Goal: Task Accomplishment & Management: Use online tool/utility

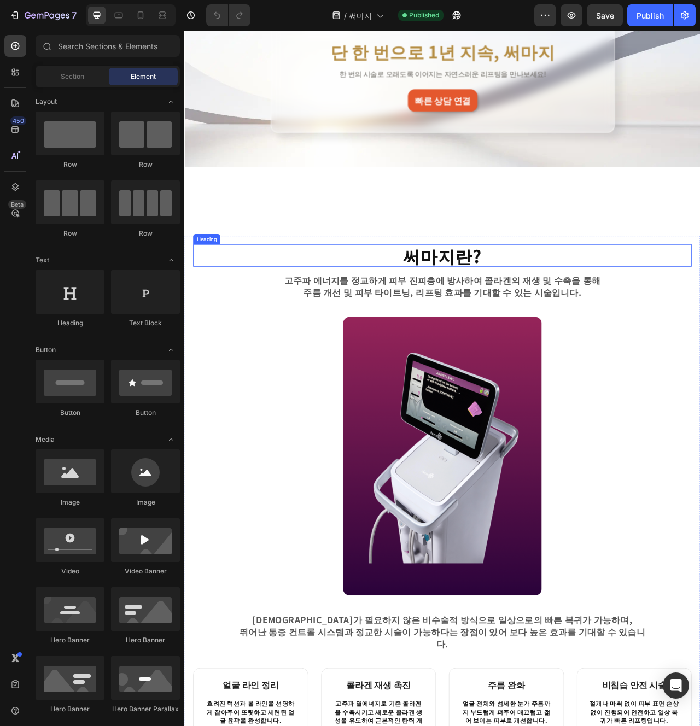
click at [538, 317] on strong "써마지란?" at bounding box center [512, 317] width 101 height 32
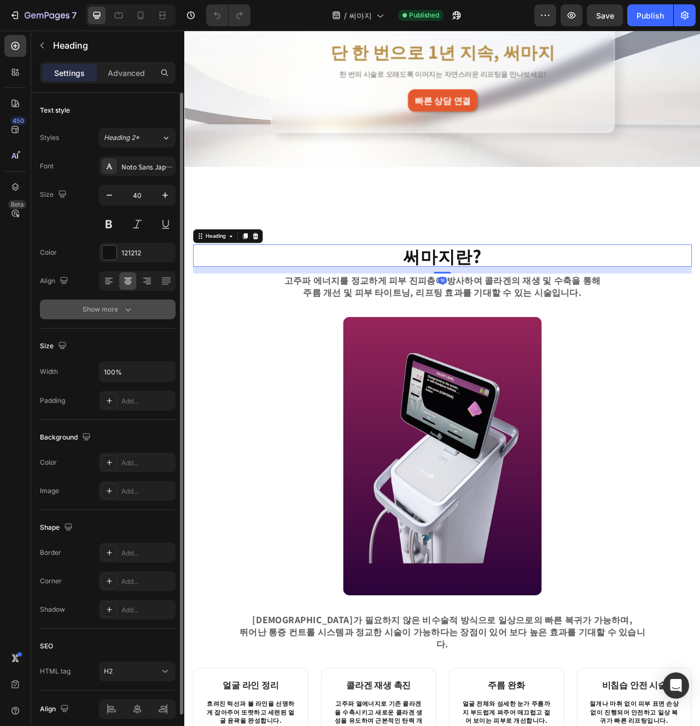
click at [124, 306] on icon "button" at bounding box center [127, 309] width 11 height 11
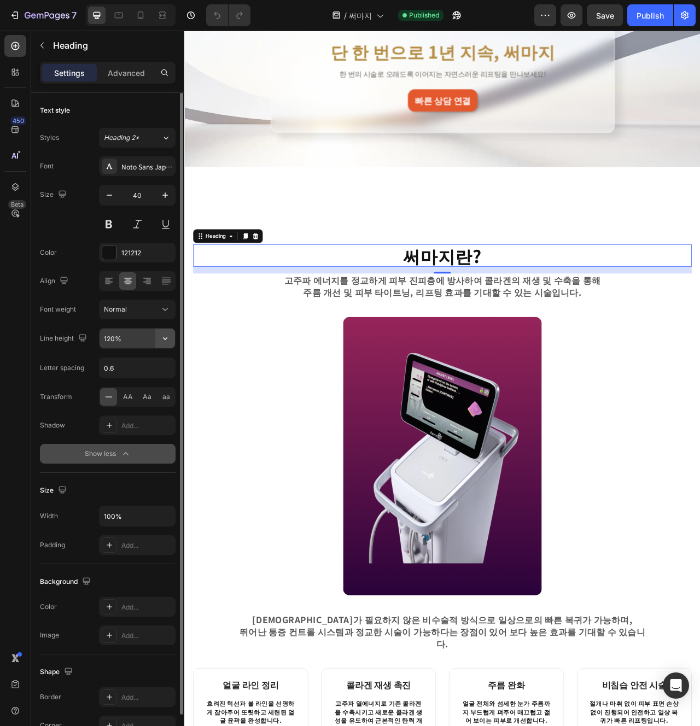
click at [164, 342] on icon "button" at bounding box center [165, 338] width 11 height 11
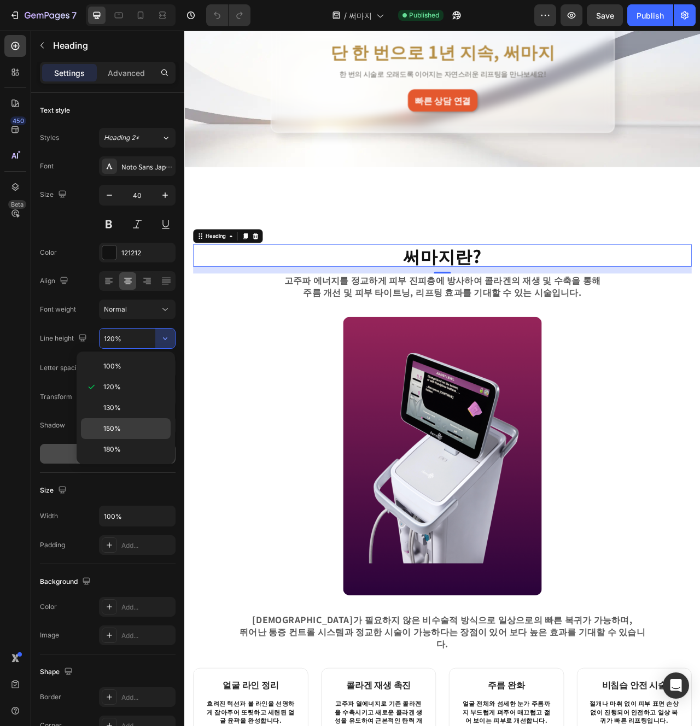
click at [130, 439] on div "150%" at bounding box center [126, 449] width 90 height 21
type input "150%"
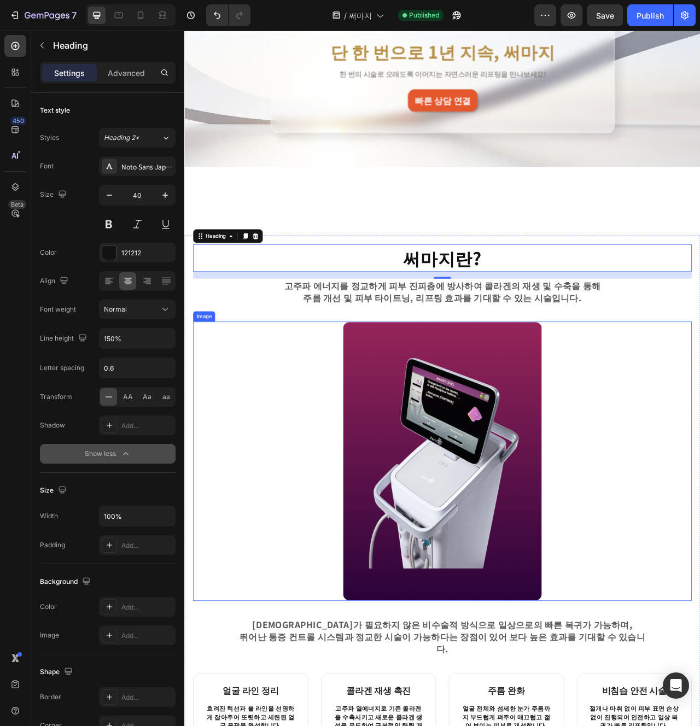
click at [384, 449] on div at bounding box center [512, 578] width 634 height 355
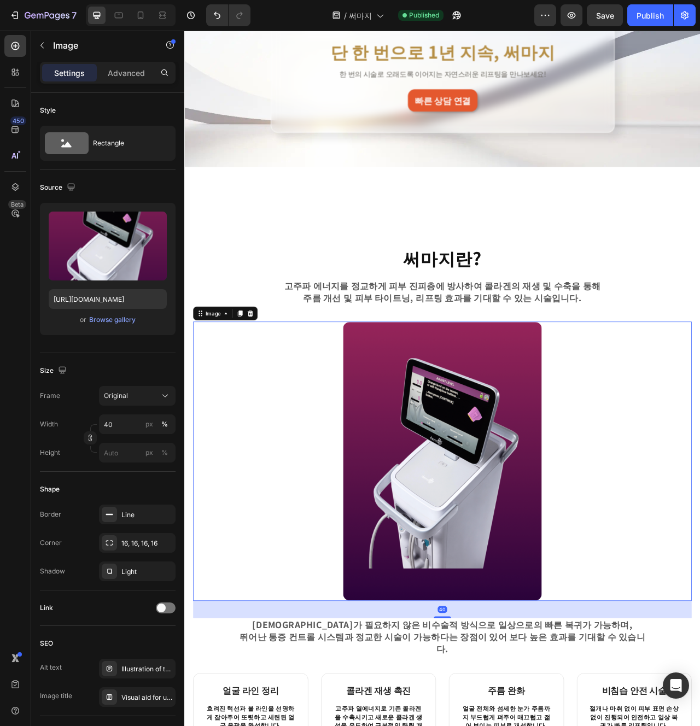
scroll to position [104, 0]
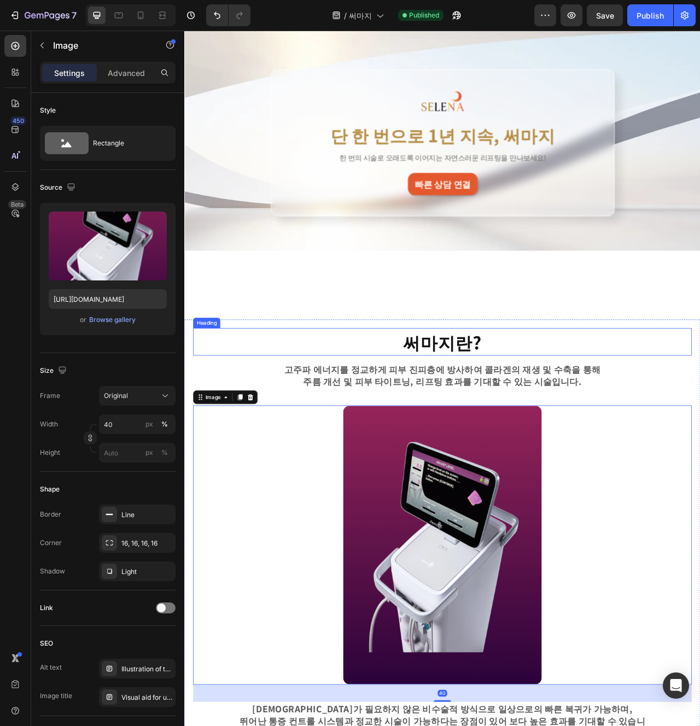
click at [582, 435] on h2 "써마지란?" at bounding box center [512, 426] width 634 height 35
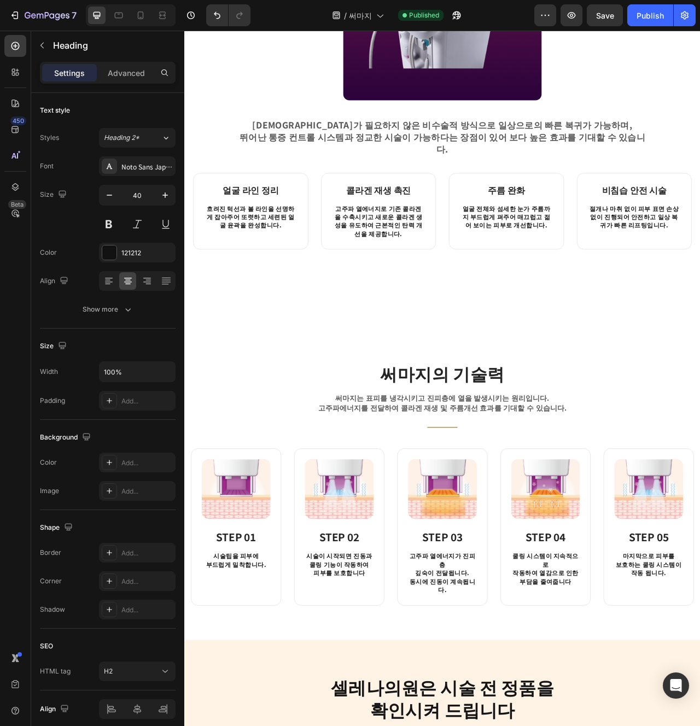
scroll to position [866, 0]
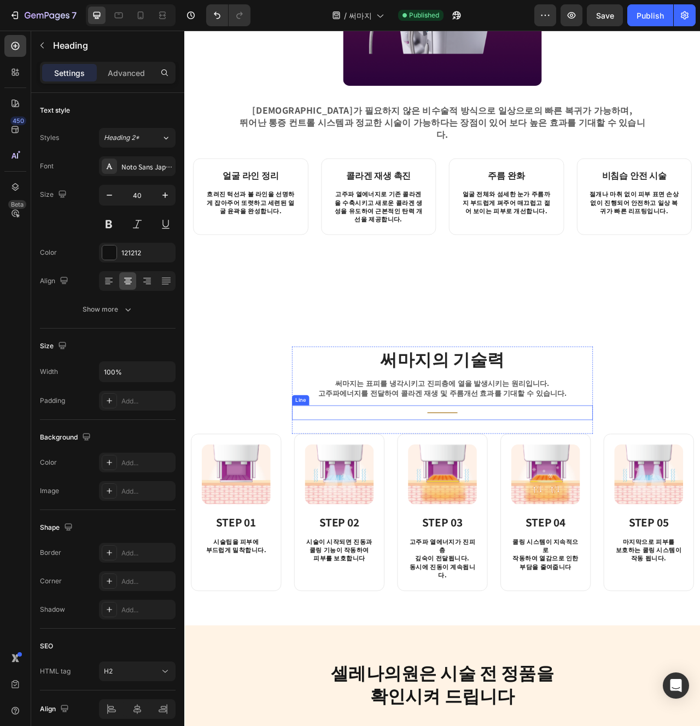
click at [513, 507] on div "Title Line" at bounding box center [512, 516] width 383 height 19
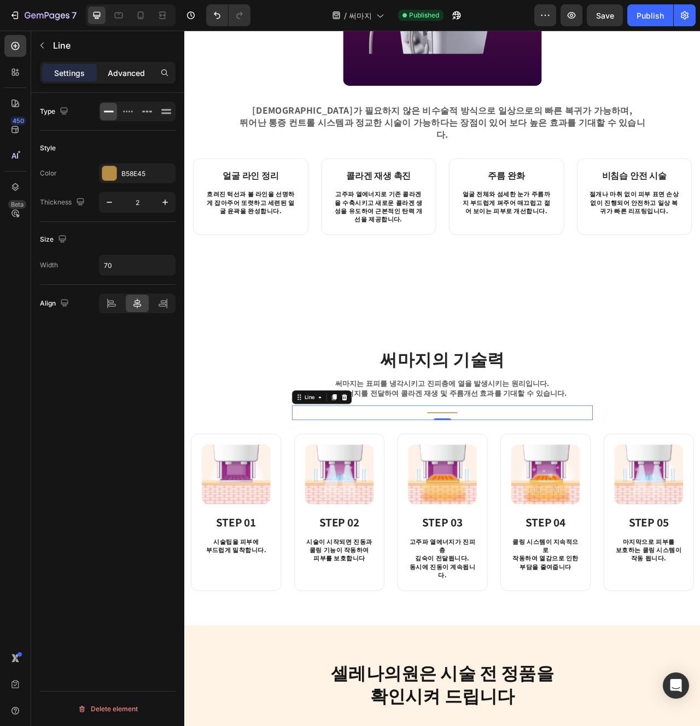
click at [126, 80] on div "Advanced" at bounding box center [126, 72] width 55 height 17
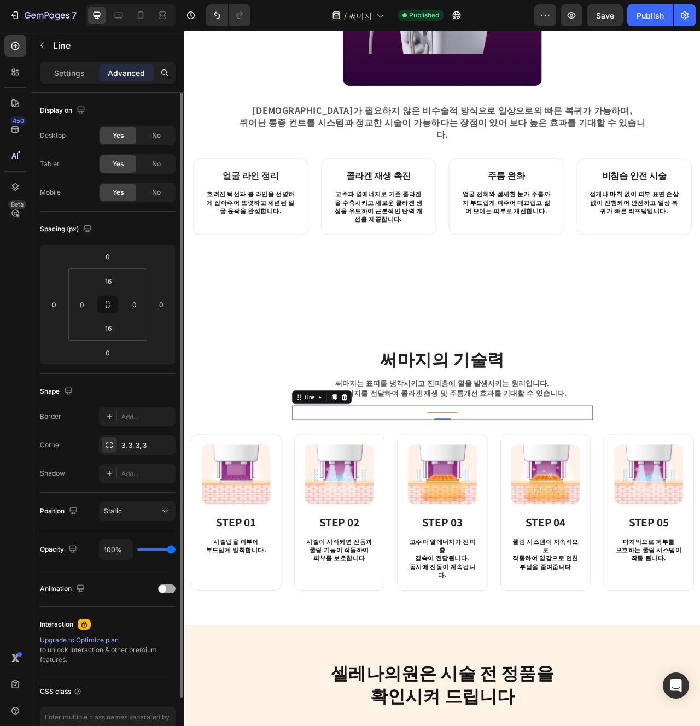
click at [165, 590] on span at bounding box center [163, 589] width 8 height 8
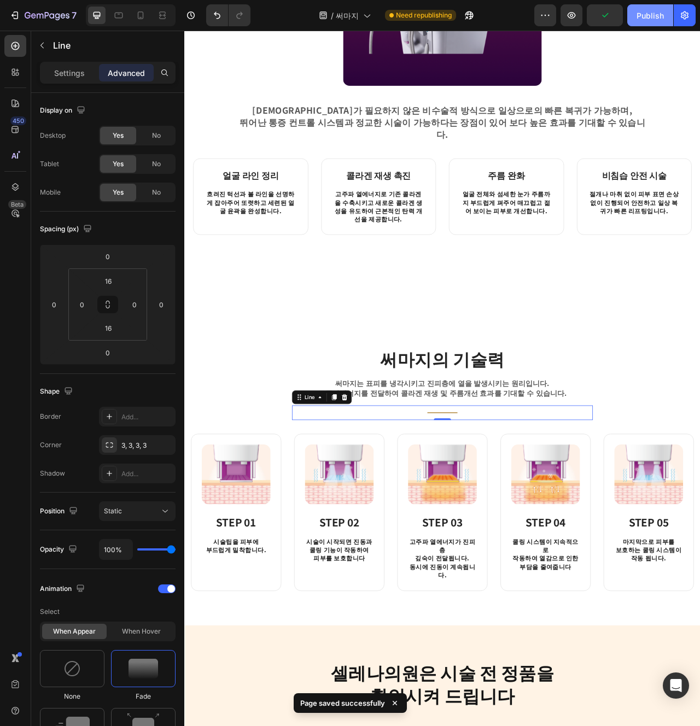
click at [635, 19] on button "Publish" at bounding box center [650, 15] width 46 height 22
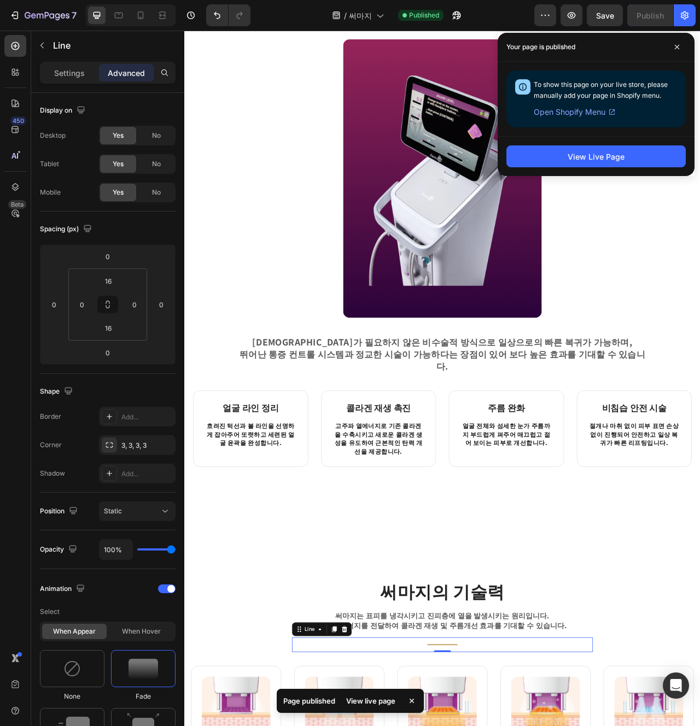
scroll to position [497, 0]
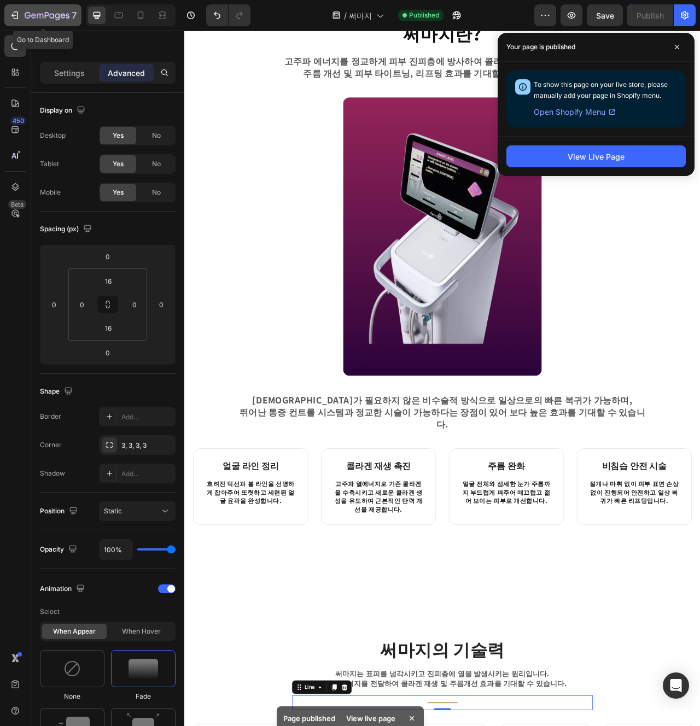
click at [25, 14] on icon "button" at bounding box center [28, 15] width 6 height 7
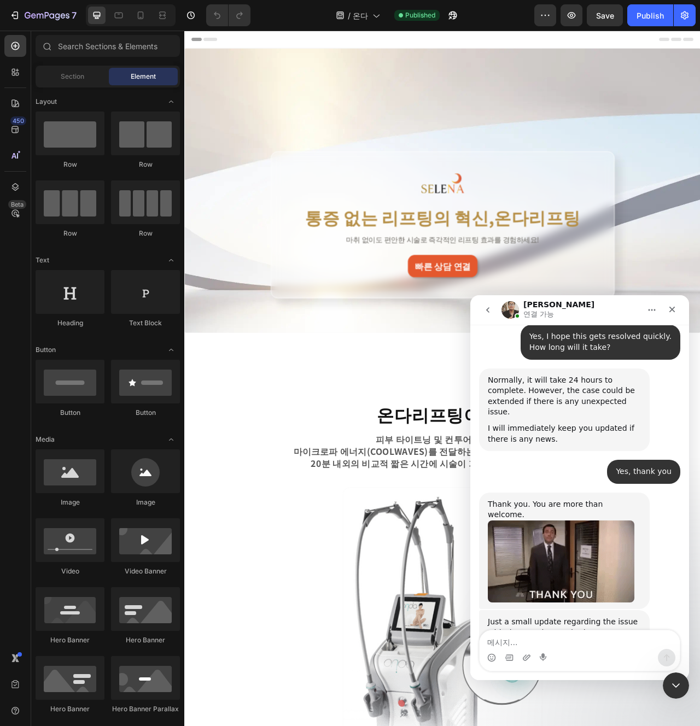
scroll to position [1609, 0]
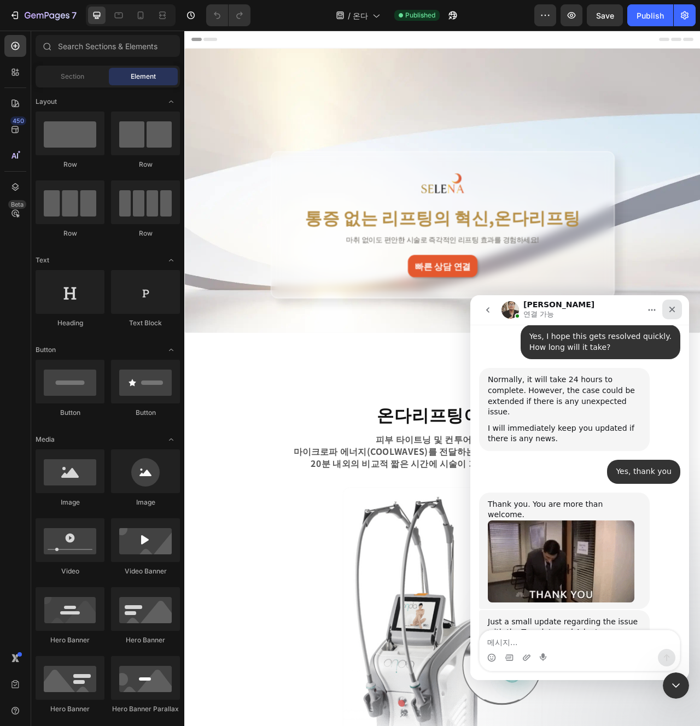
click at [669, 313] on icon "닫기" at bounding box center [671, 309] width 9 height 9
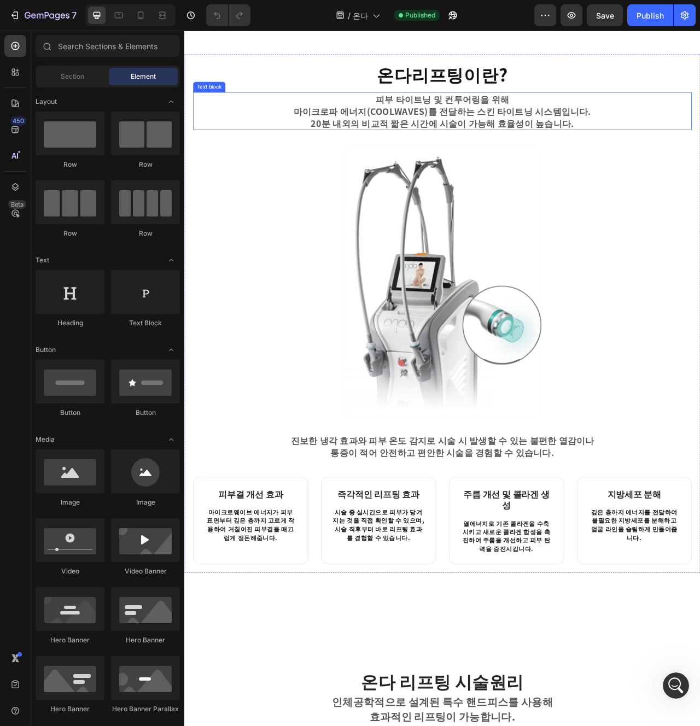
scroll to position [421, 0]
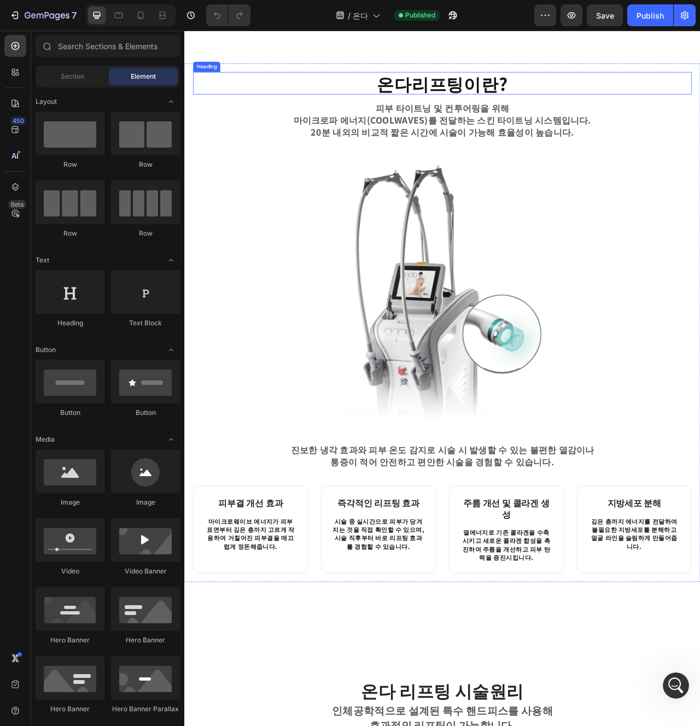
click at [465, 104] on strong "온다리프팅이란?" at bounding box center [512, 97] width 167 height 32
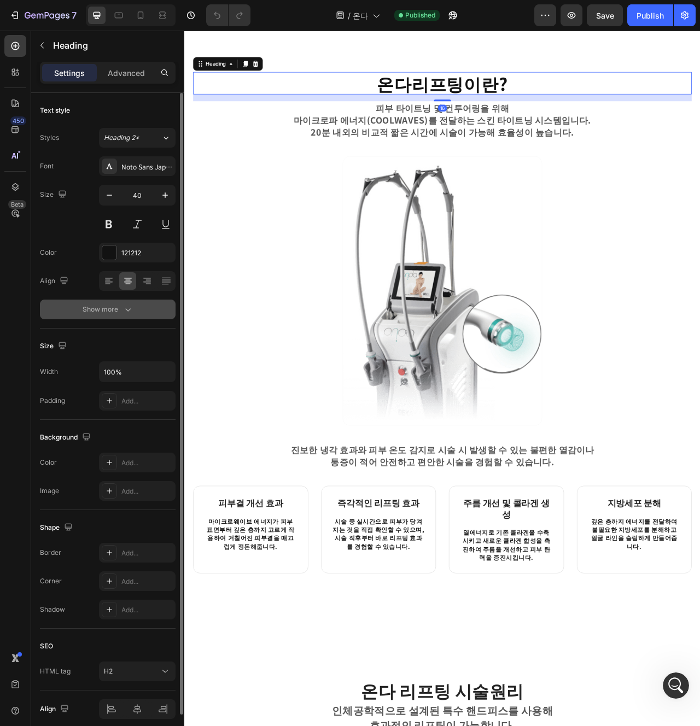
click at [131, 312] on icon "button" at bounding box center [127, 309] width 11 height 11
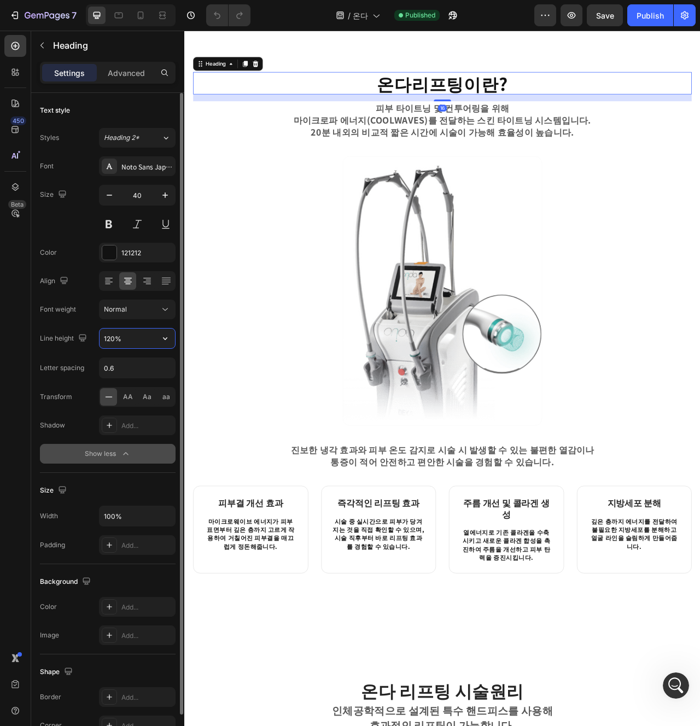
click at [142, 340] on input "120%" at bounding box center [136, 339] width 75 height 20
click at [156, 339] on button "button" at bounding box center [165, 339] width 20 height 20
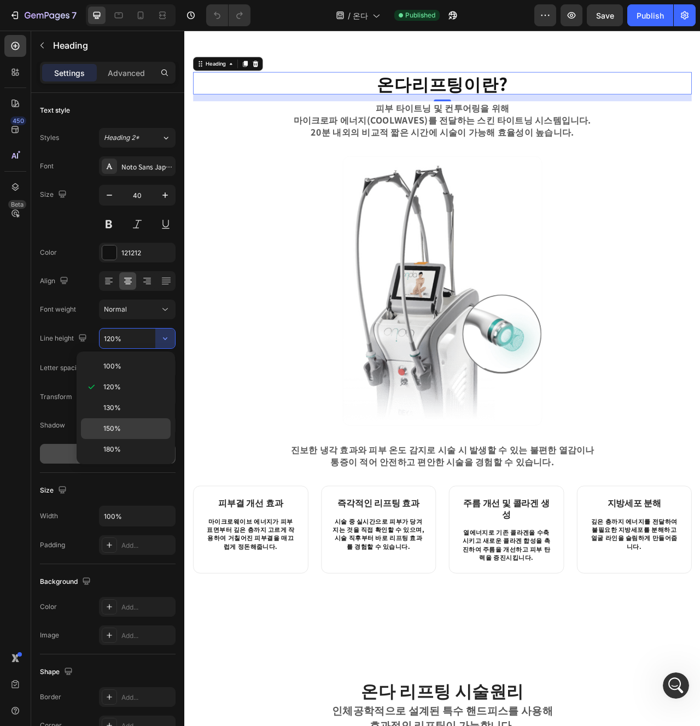
click at [135, 439] on div "150%" at bounding box center [126, 449] width 90 height 21
type input "150%"
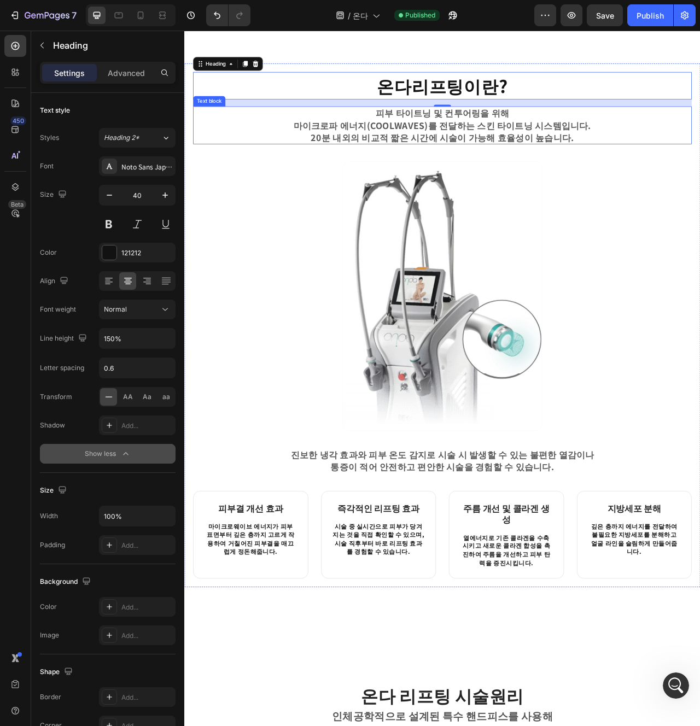
click at [699, 201] on div at bounding box center [512, 368] width 634 height 342
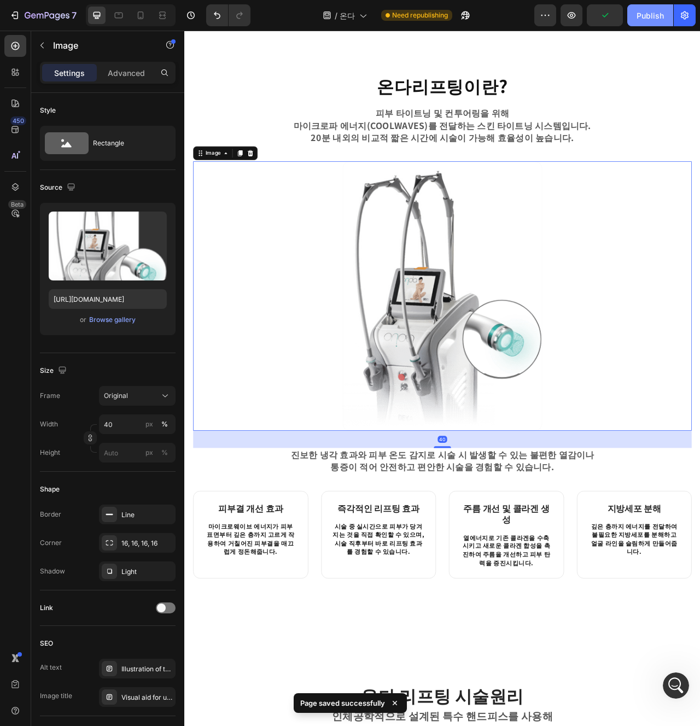
click at [655, 23] on button "Publish" at bounding box center [650, 15] width 46 height 22
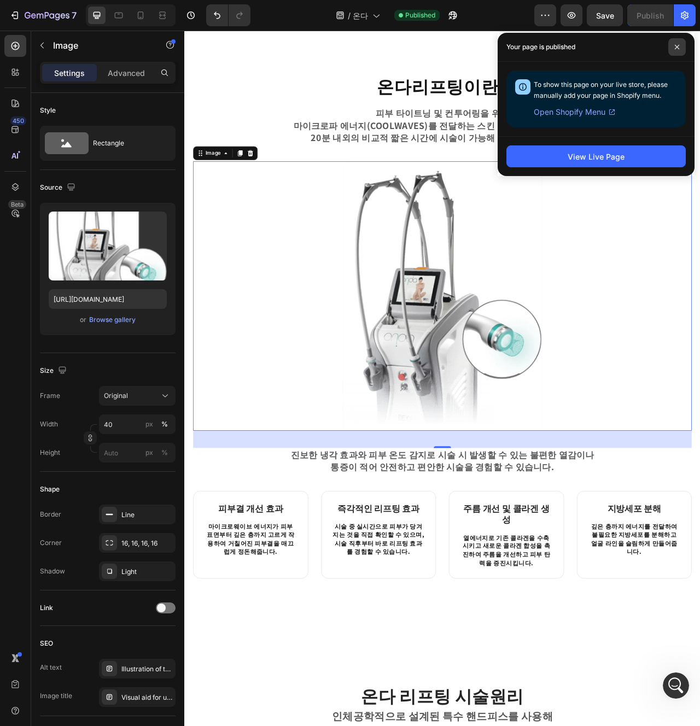
click at [678, 48] on icon at bounding box center [677, 47] width 4 height 4
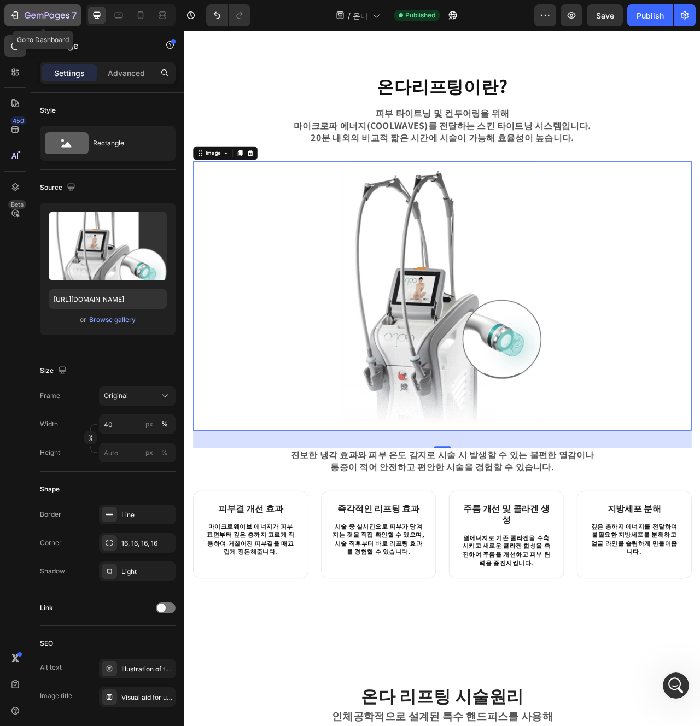
click at [57, 24] on button "7" at bounding box center [42, 15] width 77 height 22
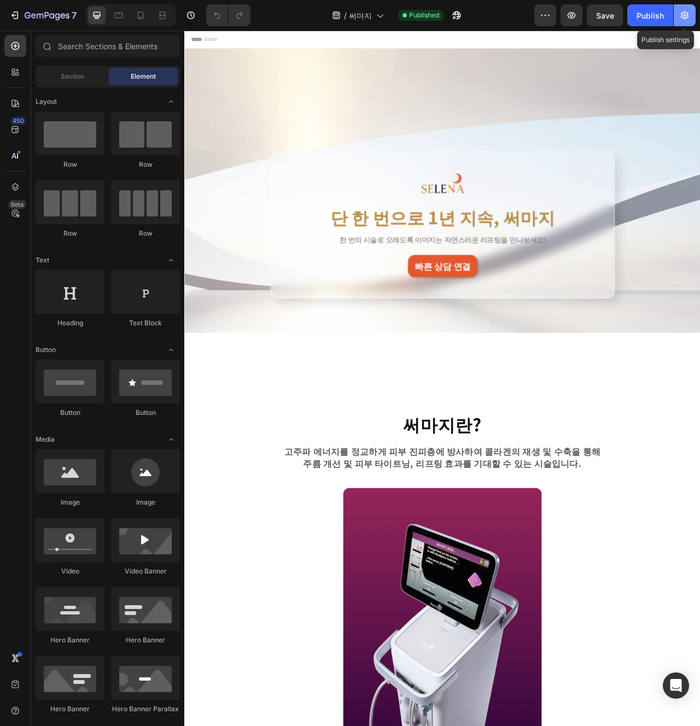
click at [682, 17] on icon "button" at bounding box center [685, 15] width 8 height 8
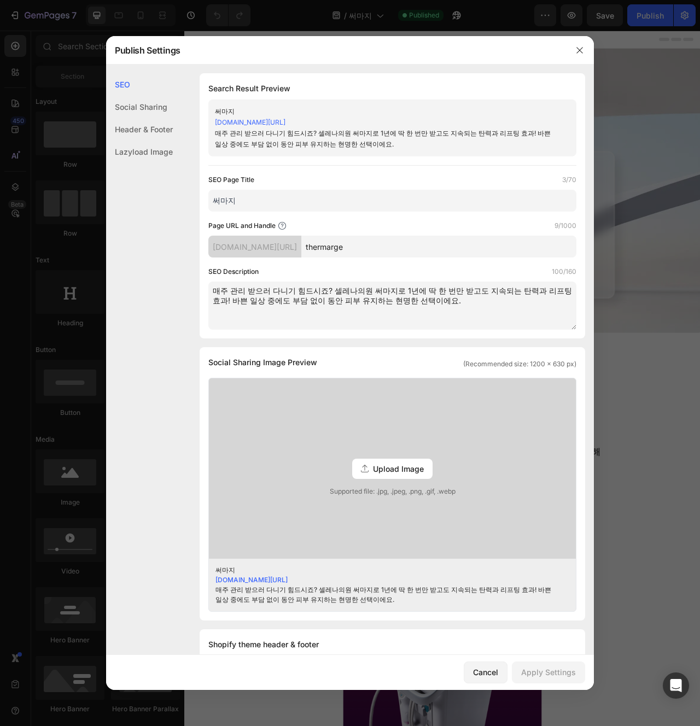
click at [432, 311] on textarea "매주 관리 받으러 다니기 힘드시죠? 셀레나의원 써마지로 1년에 딱 한 번만 받고도 지속되는 탄력과 리프팅 효과! 바쁜 일상 중에도 부담 없이 …" at bounding box center [392, 306] width 368 height 48
type textarea "매주 관리 받으러 다니기 힘드시죠? 셀레나의원 써마지로 1년에 딱 한 번만 받고도 지속되는 탄력과 리프팅 효과! 바쁜 일상 중에도 부담 없이 …"
click at [542, 680] on button "Apply Settings" at bounding box center [548, 672] width 73 height 22
click at [347, 332] on div "Search Result Preview 써마지 [DOMAIN_NAME][URL] 매주 관리 받으러 다니기 힘드시죠? 셀레나의원 써마지로 1년에…" at bounding box center [392, 205] width 385 height 265
click at [597, 138] on div at bounding box center [350, 363] width 700 height 726
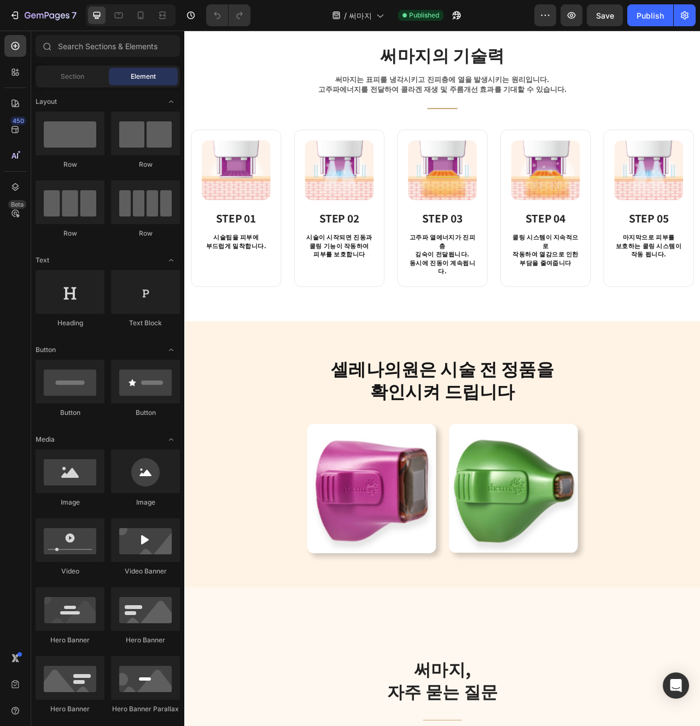
scroll to position [1222, 0]
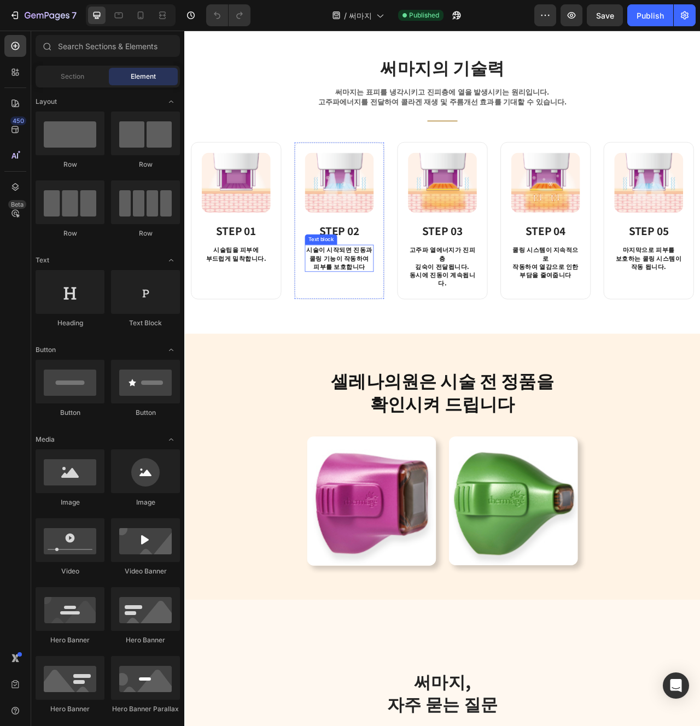
click at [404, 330] on p "시술이 시작되면 진동과 쿨링 기능이 작동하여 피부를 보호합니다" at bounding box center [380, 320] width 85 height 32
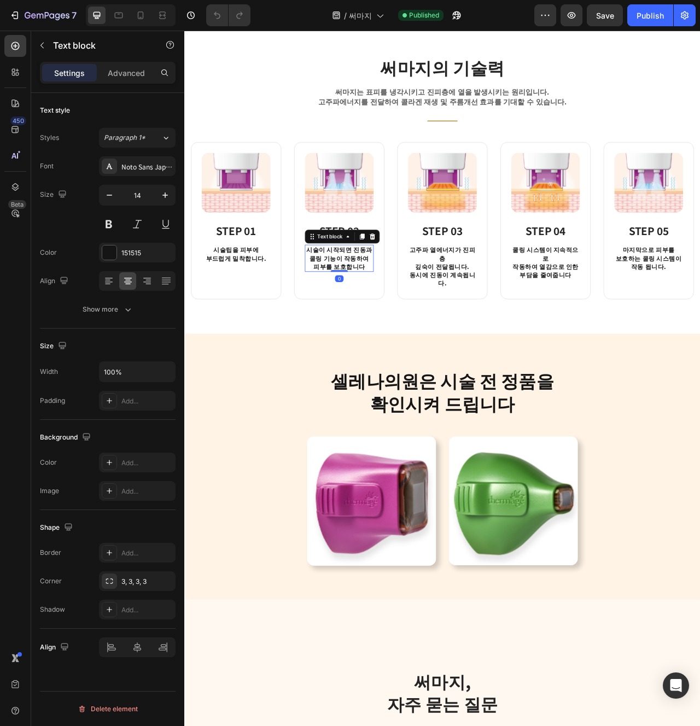
click at [404, 330] on p "시술이 시작되면 진동과 쿨링 기능이 작동하여 피부를 보호합니다" at bounding box center [380, 320] width 85 height 32
click at [673, 331] on p "쿨링 시스템이 지속적으로 작동하여 열감으로 인한 부담을 줄여줍니다" at bounding box center [643, 325] width 85 height 43
click at [699, 421] on div "[PERSON_NAME]은 [PERSON_NAME] 전 정품을 확인시켜 드립니다 Heading Row Image Image Row Sectio…" at bounding box center [512, 585] width 656 height 339
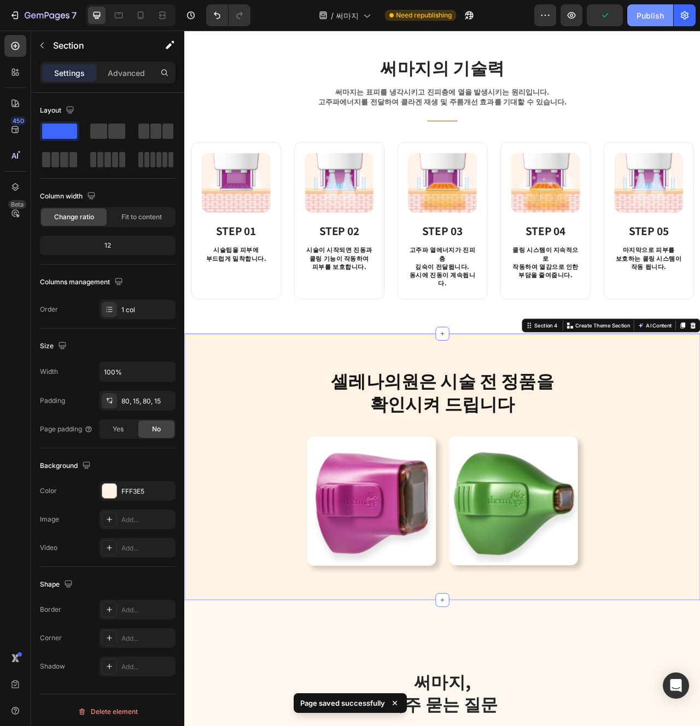
click at [642, 18] on div "Publish" at bounding box center [649, 15] width 27 height 11
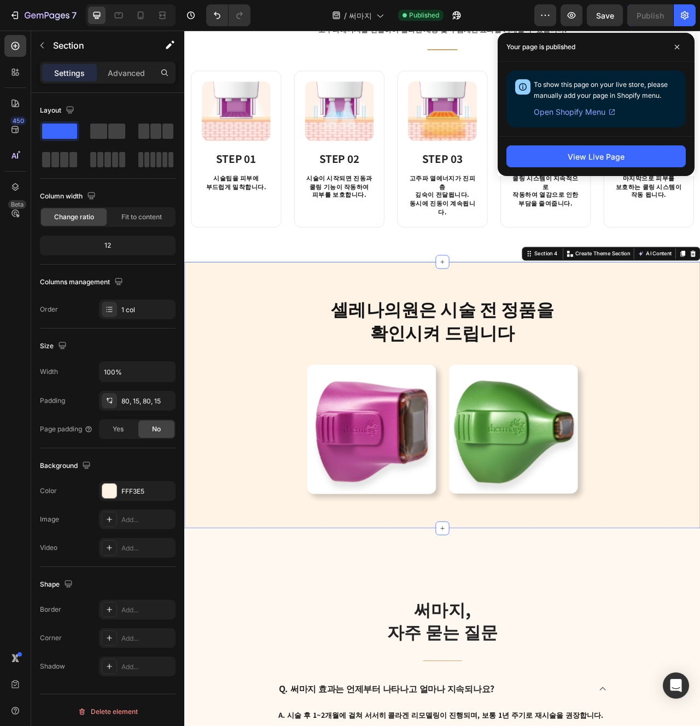
scroll to position [802, 0]
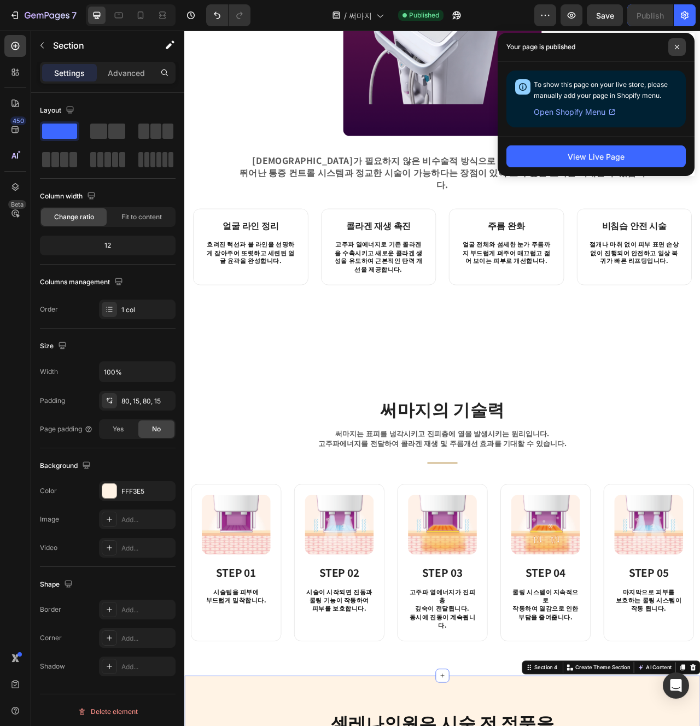
click at [676, 46] on icon at bounding box center [676, 46] width 5 height 5
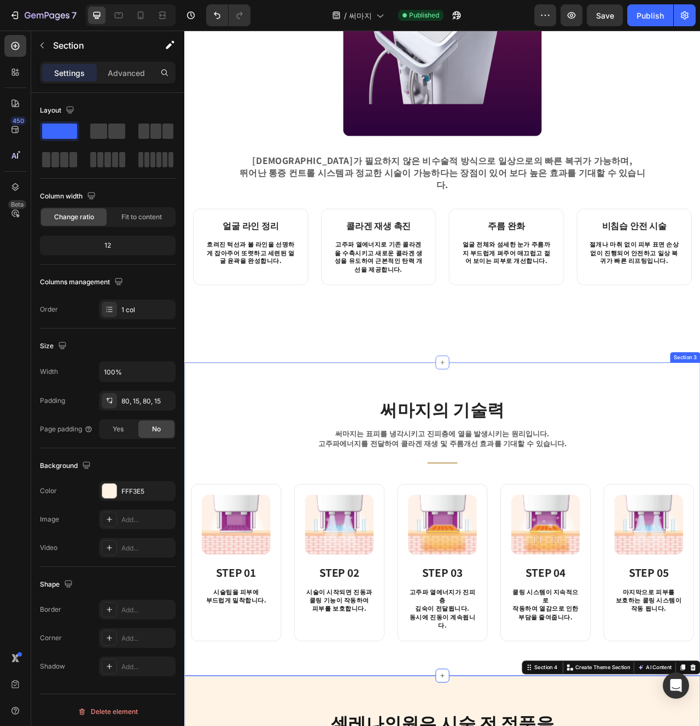
click at [699, 556] on div "써마지의 기술력 Heading 써마지는 표피를 냉각시키고 진피층에 열을 발생시키는 원리입니다. 고주파에너지를 전달하여 콜라겐 재생 및 주름개선…" at bounding box center [512, 651] width 640 height 310
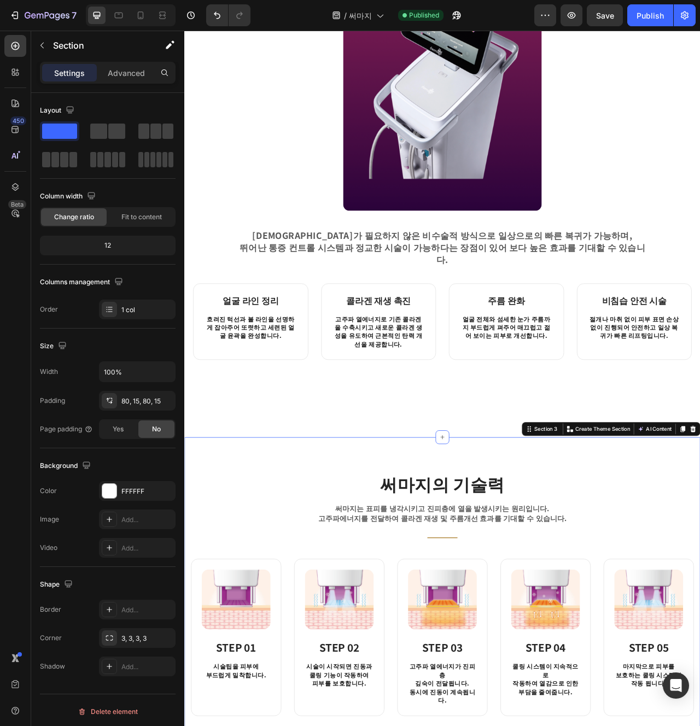
scroll to position [706, 0]
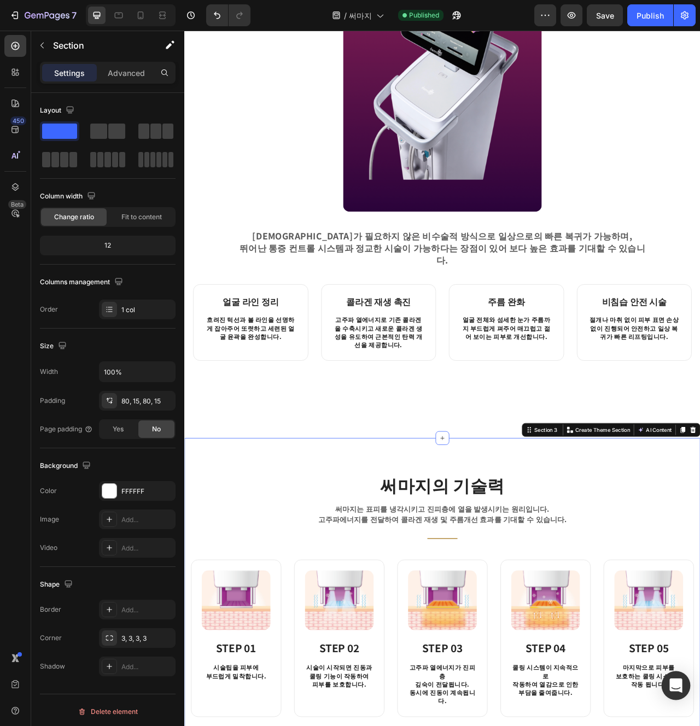
click at [677, 689] on icon "Open Intercom Messenger" at bounding box center [676, 685] width 14 height 14
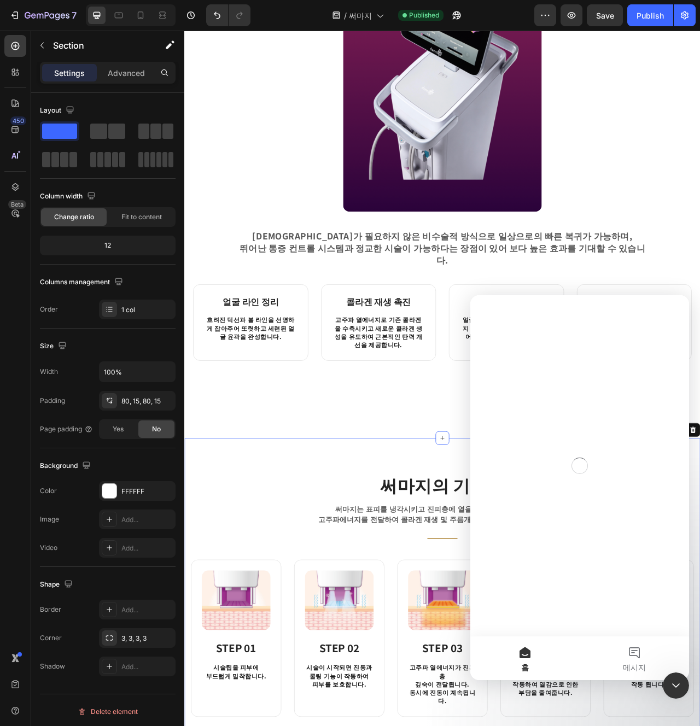
scroll to position [0, 0]
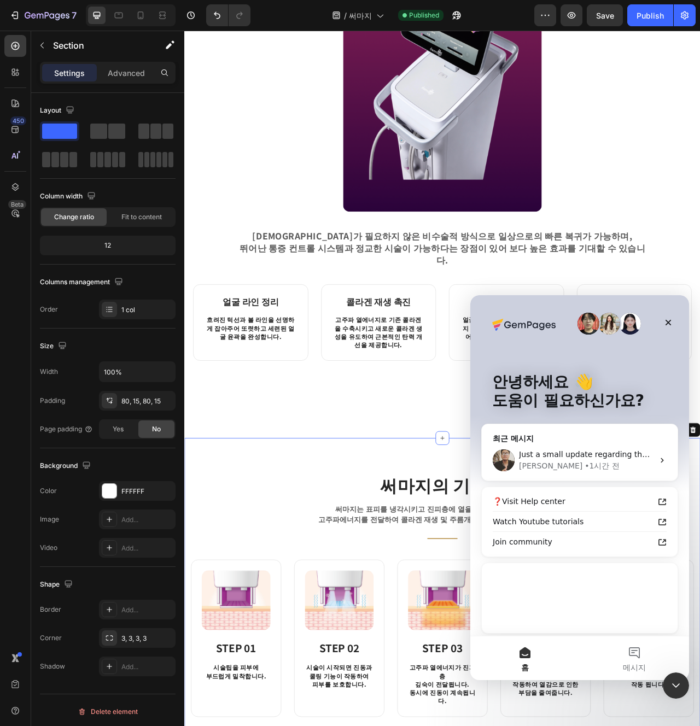
click at [677, 688] on icon "Intercom 메신저 닫기" at bounding box center [675, 685] width 13 height 13
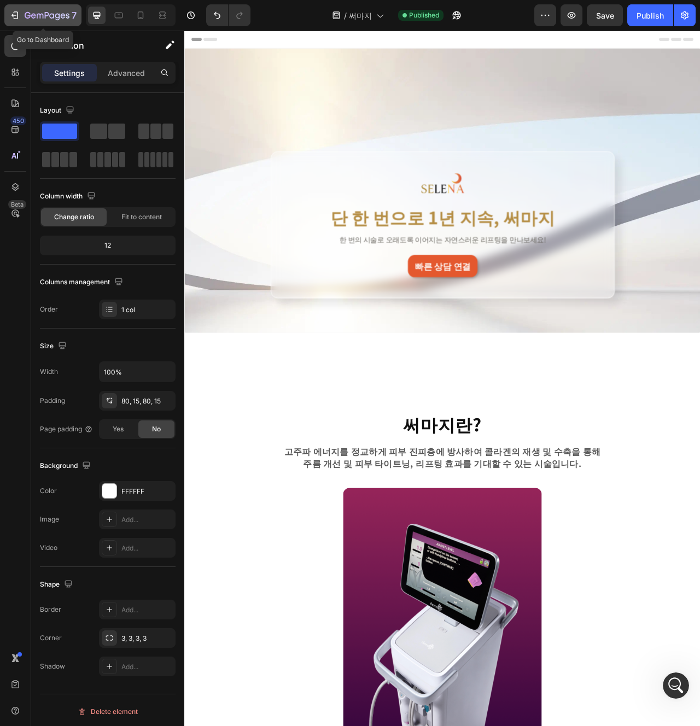
click at [54, 24] on button "7" at bounding box center [42, 15] width 77 height 22
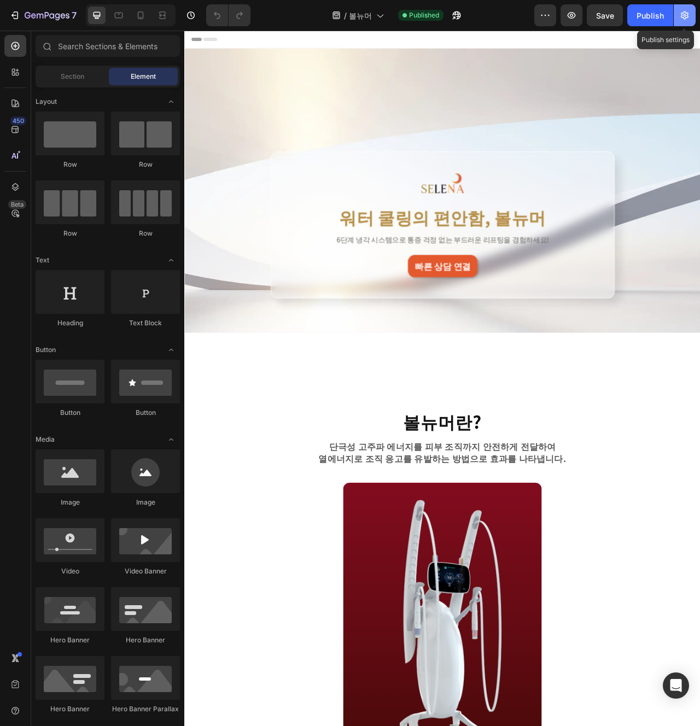
click at [683, 19] on icon "button" at bounding box center [685, 15] width 8 height 8
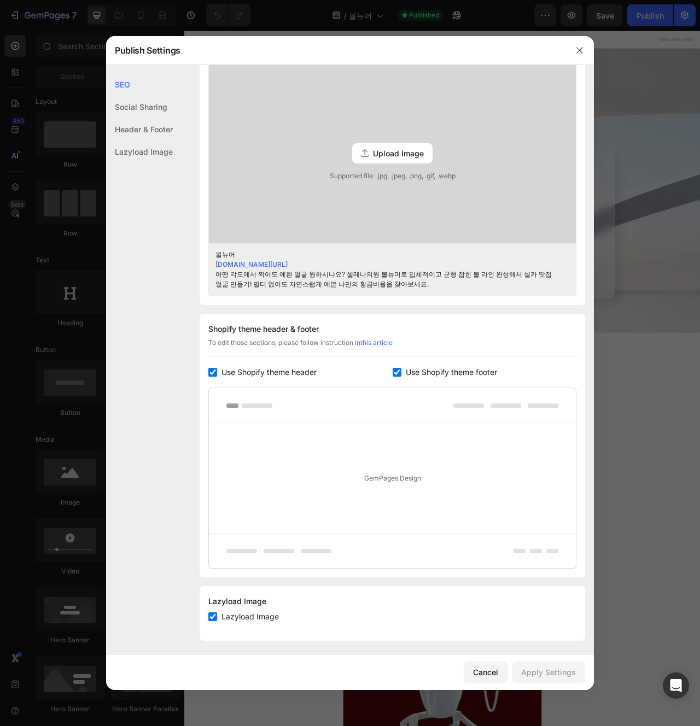
scroll to position [319, 0]
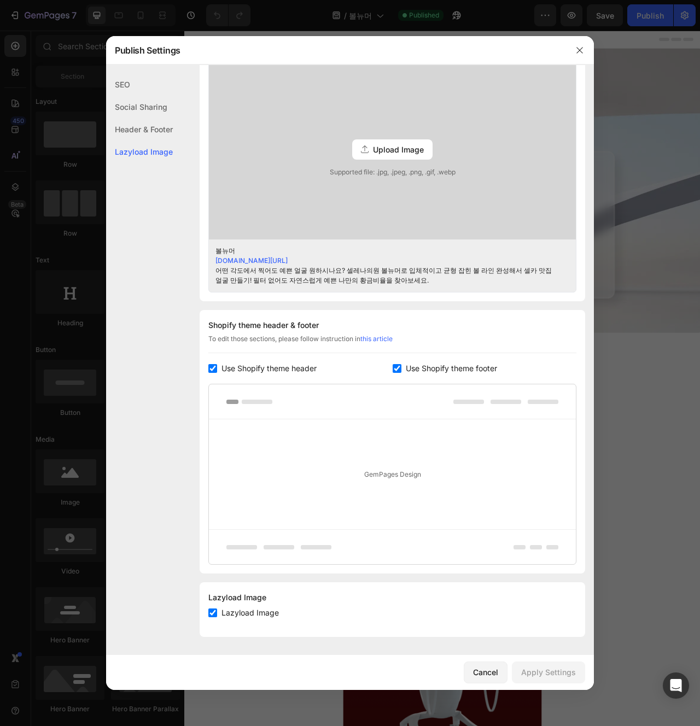
click at [378, 317] on div "Shopify theme header & footer To edit those sections, please follow instruction…" at bounding box center [392, 441] width 385 height 263
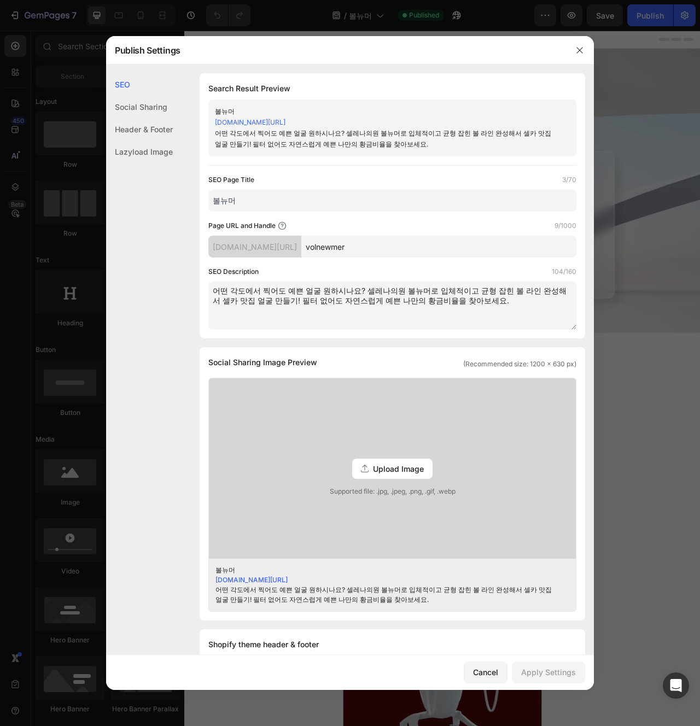
click at [470, 308] on textarea "어떤 각도에서 찍어도 예쁜 얼굴 원하시나요? 셀레나의원 볼뉴머로 입체적이고 균형 잡힌 볼 라인 완성해서 셀카 맛집 얼굴 만들기! 필터 없어도 …" at bounding box center [392, 306] width 368 height 48
type textarea "어떤 각도에서 찍어도 예쁜 얼굴 원하시나요? 셀레나의원 볼뉴머로 입체적이고 균형 잡힌 볼 라인 완성해서 셀카 맛집 얼굴 만들기! 필터 없어도 …"
click at [561, 669] on div "Apply Settings" at bounding box center [548, 671] width 55 height 11
click at [470, 658] on div "Cancel Apply Settings" at bounding box center [350, 672] width 488 height 35
click at [478, 665] on button "Cancel" at bounding box center [486, 672] width 44 height 22
